Goal: Find specific page/section: Find specific page/section

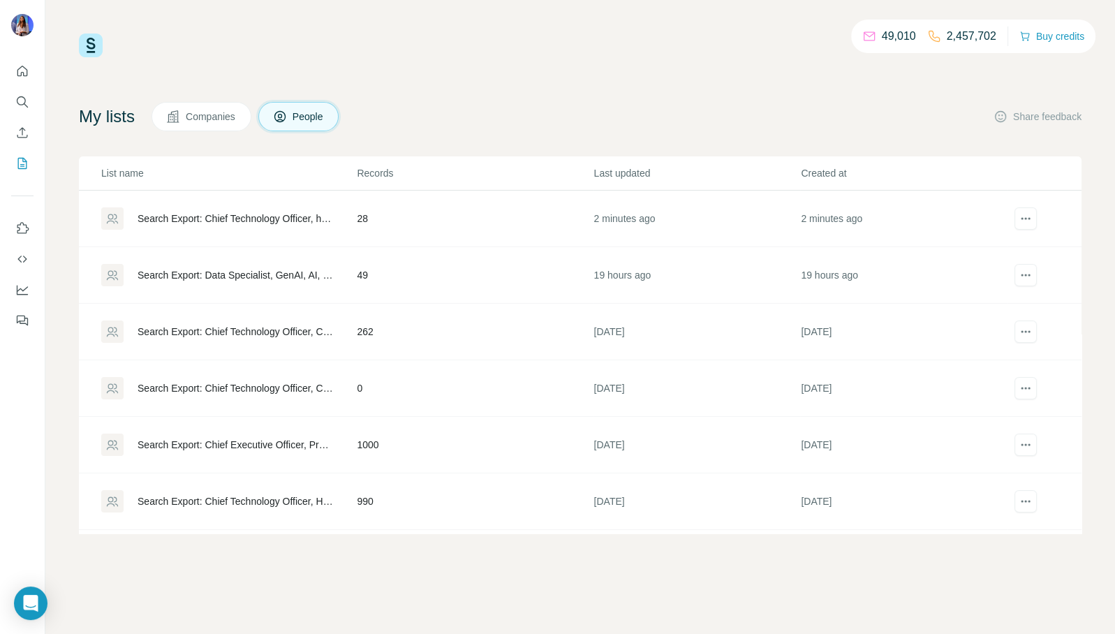
click at [265, 219] on div "Search Export: Chief Technology Officer, head of data, Head of Information Tech…" at bounding box center [235, 219] width 195 height 14
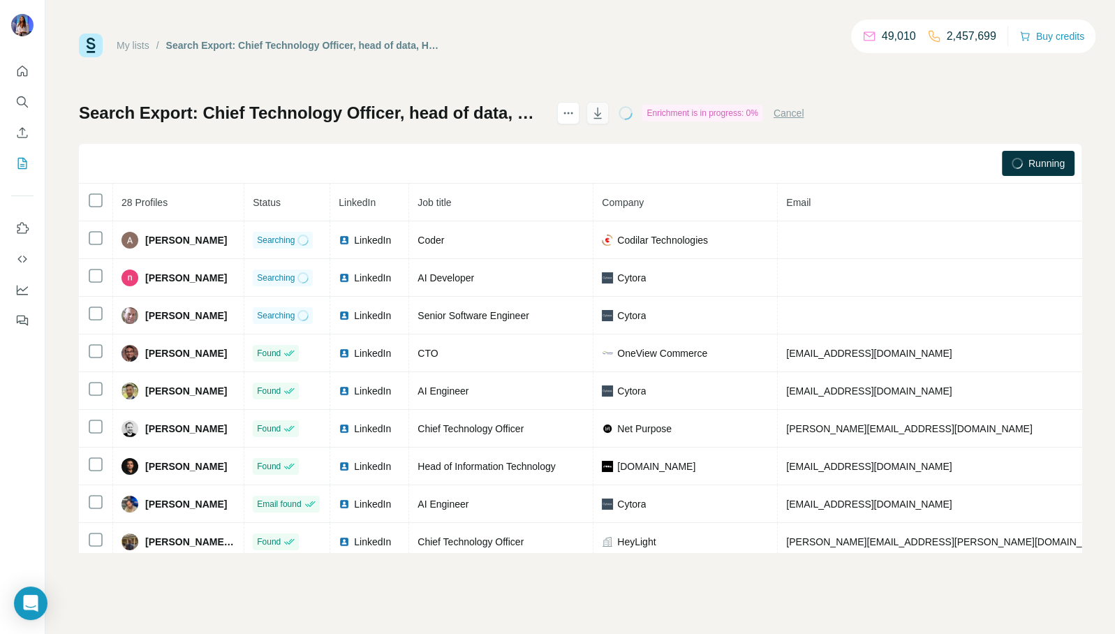
click at [605, 111] on icon "button" at bounding box center [598, 113] width 14 height 14
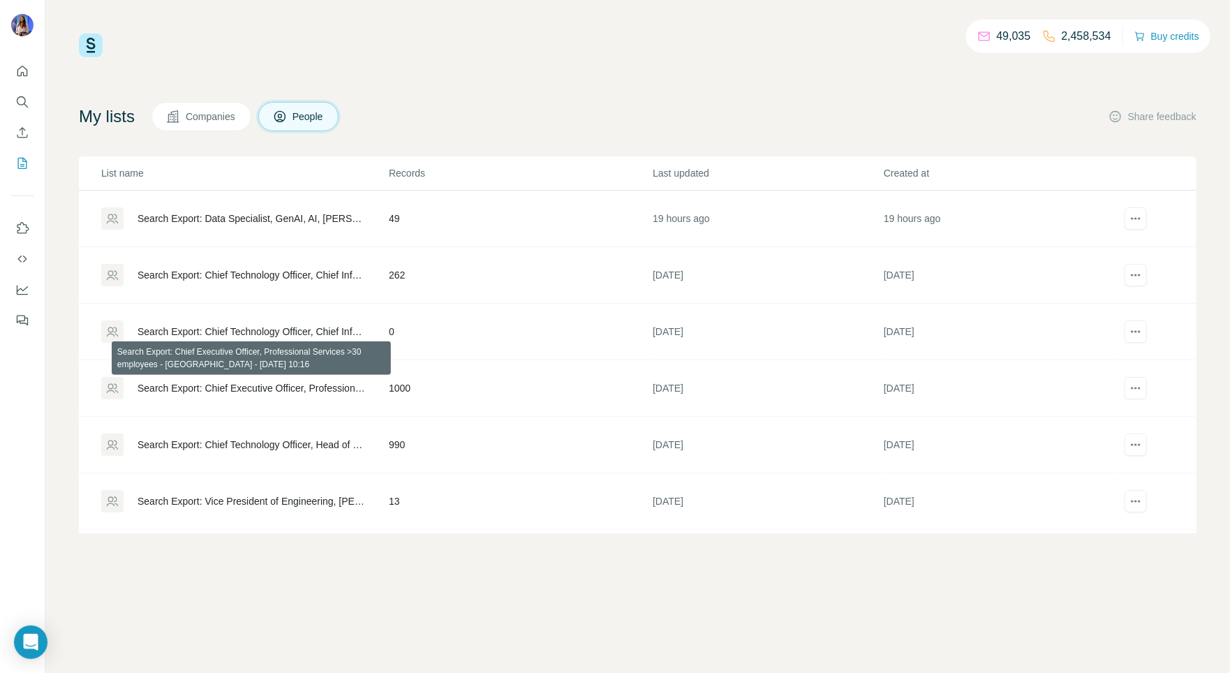
click at [276, 387] on div "Search Export: Chief Executive Officer, Professional Services >30 employees - […" at bounding box center [252, 388] width 228 height 14
